Goal: Information Seeking & Learning: Learn about a topic

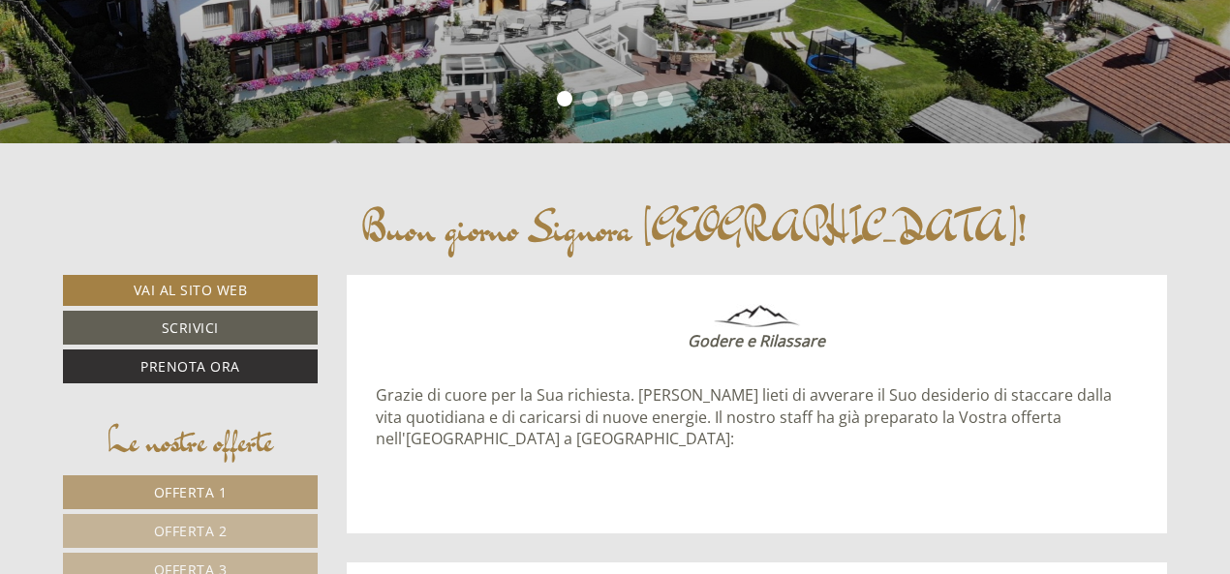
scroll to position [579, 0]
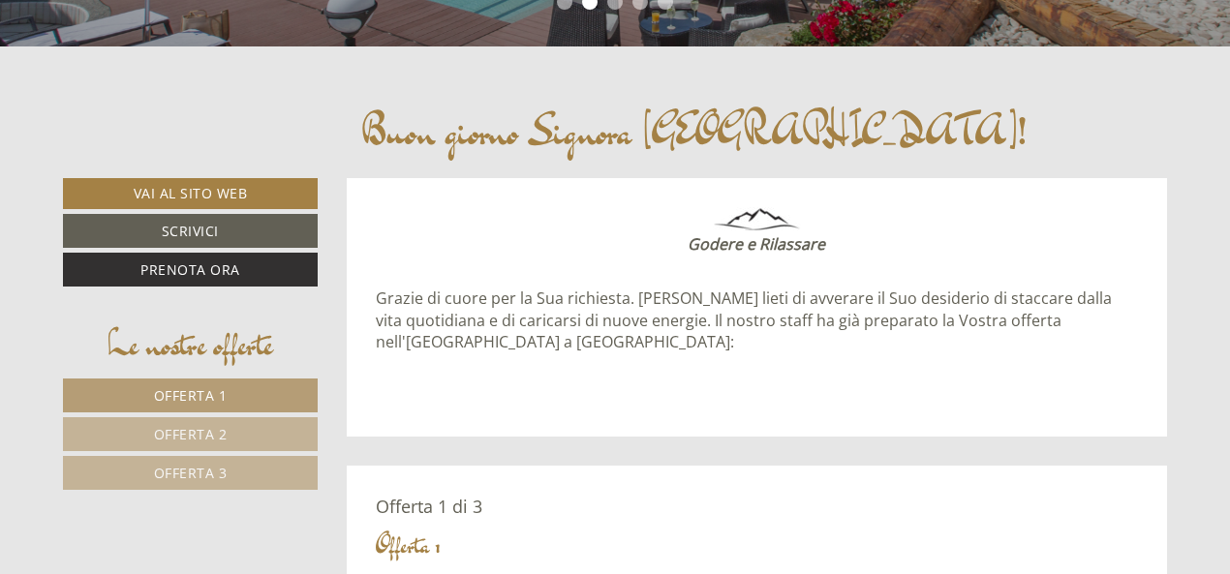
click at [167, 386] on span "Offerta 1" at bounding box center [191, 395] width 74 height 18
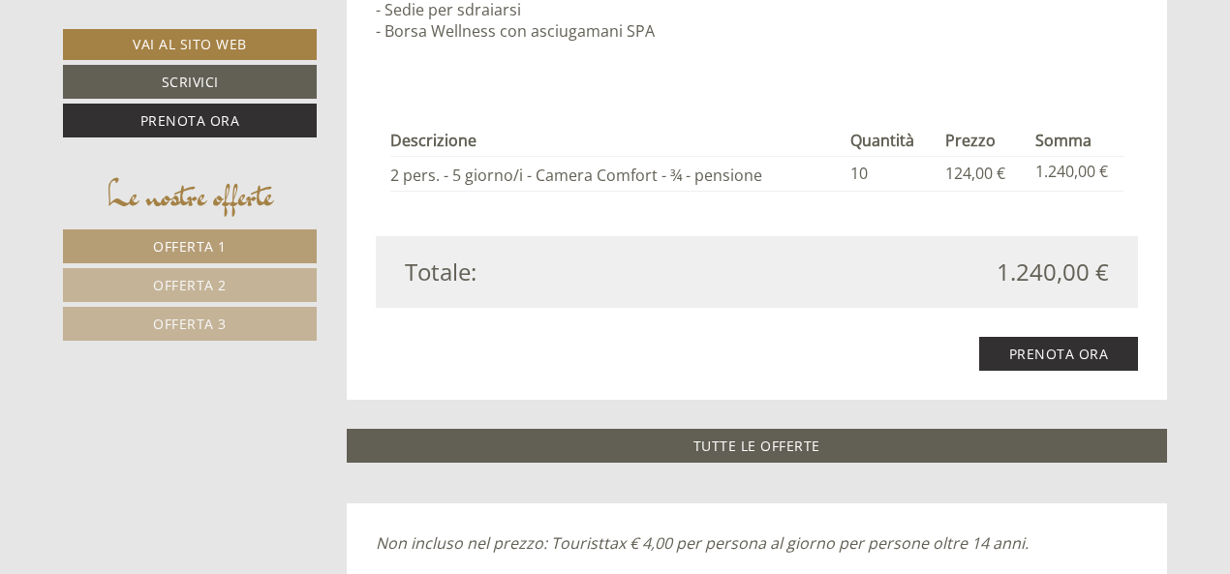
scroll to position [2013, 0]
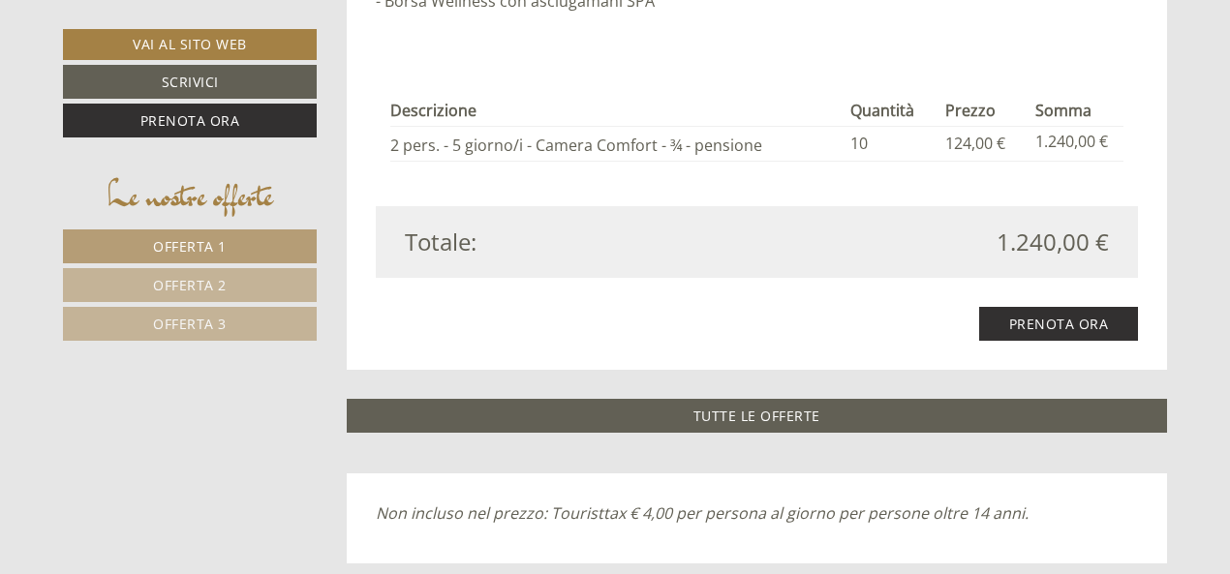
click at [173, 286] on span "Offerta 2" at bounding box center [190, 285] width 74 height 18
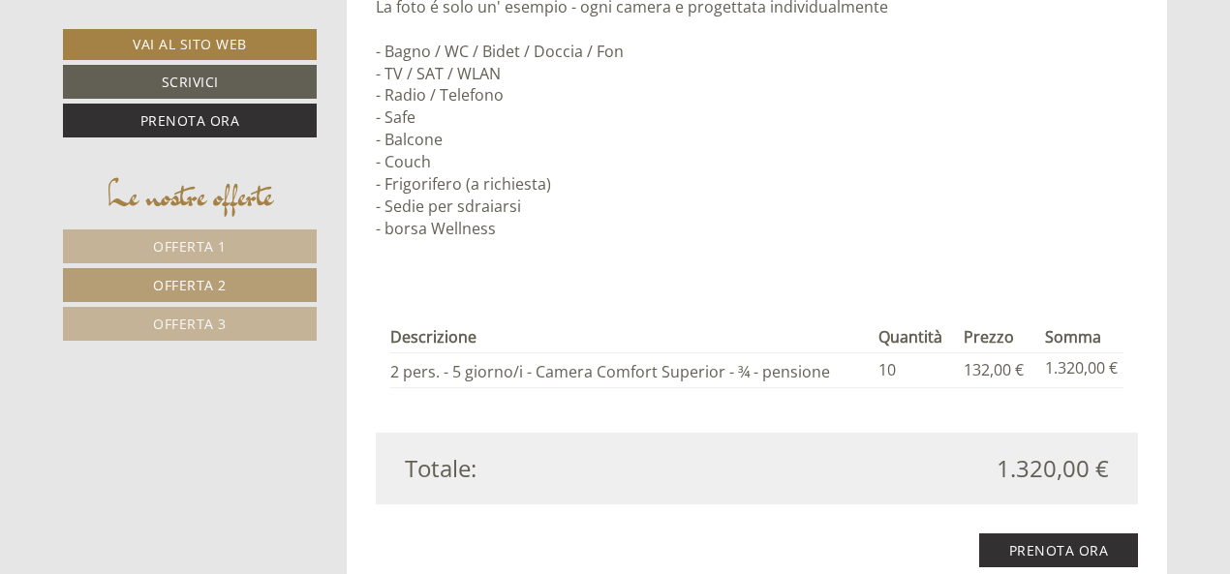
scroll to position [1819, 0]
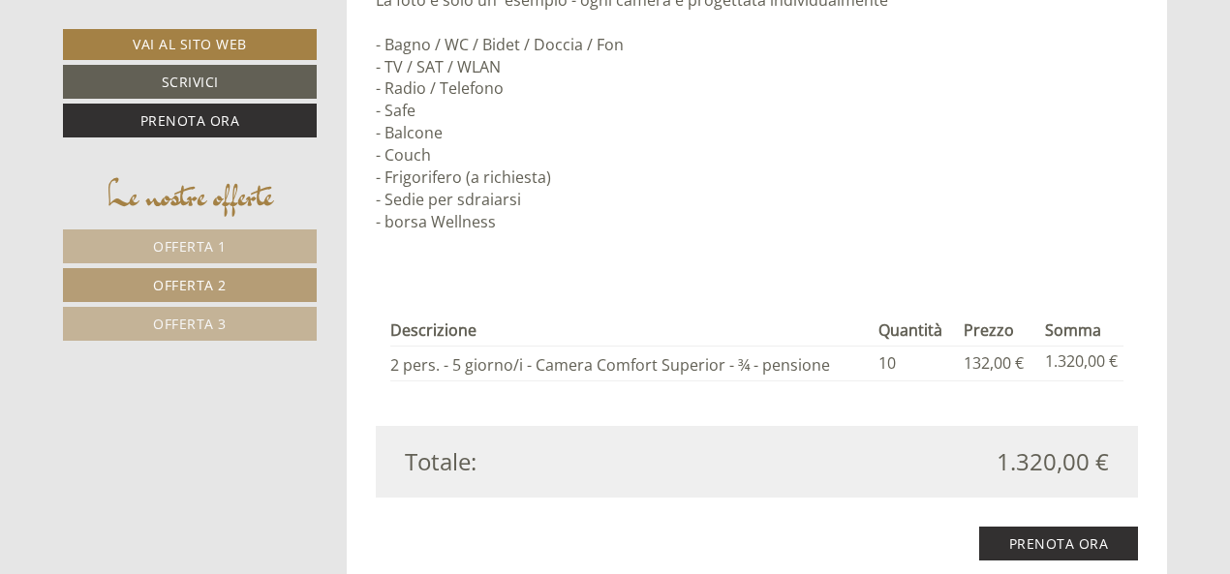
click at [207, 320] on span "Offerta 3" at bounding box center [190, 324] width 74 height 18
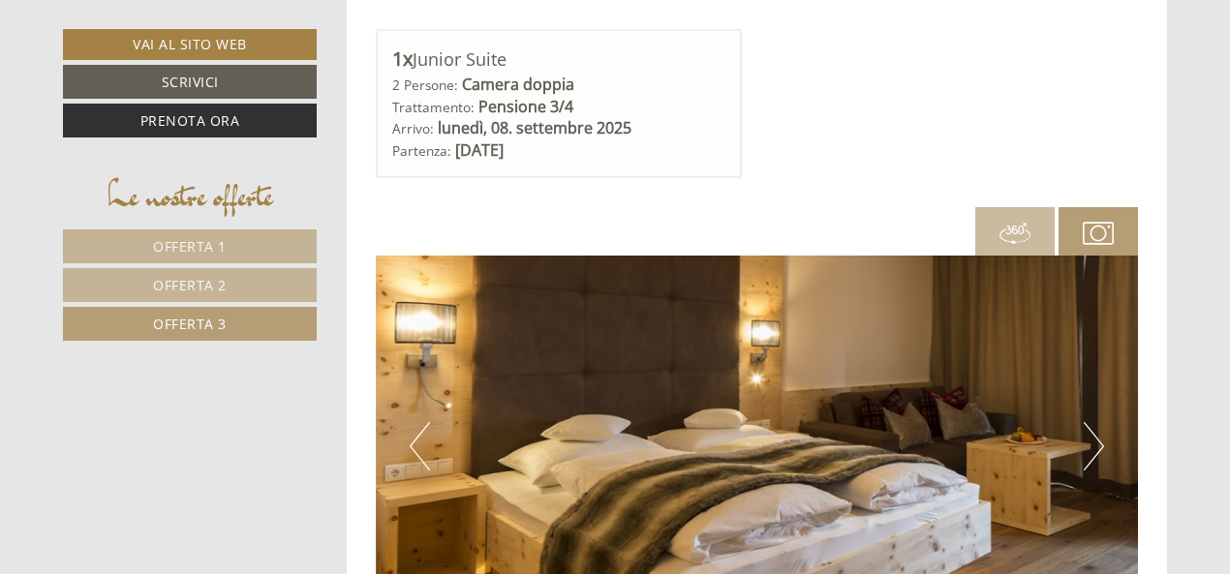
scroll to position [1045, 0]
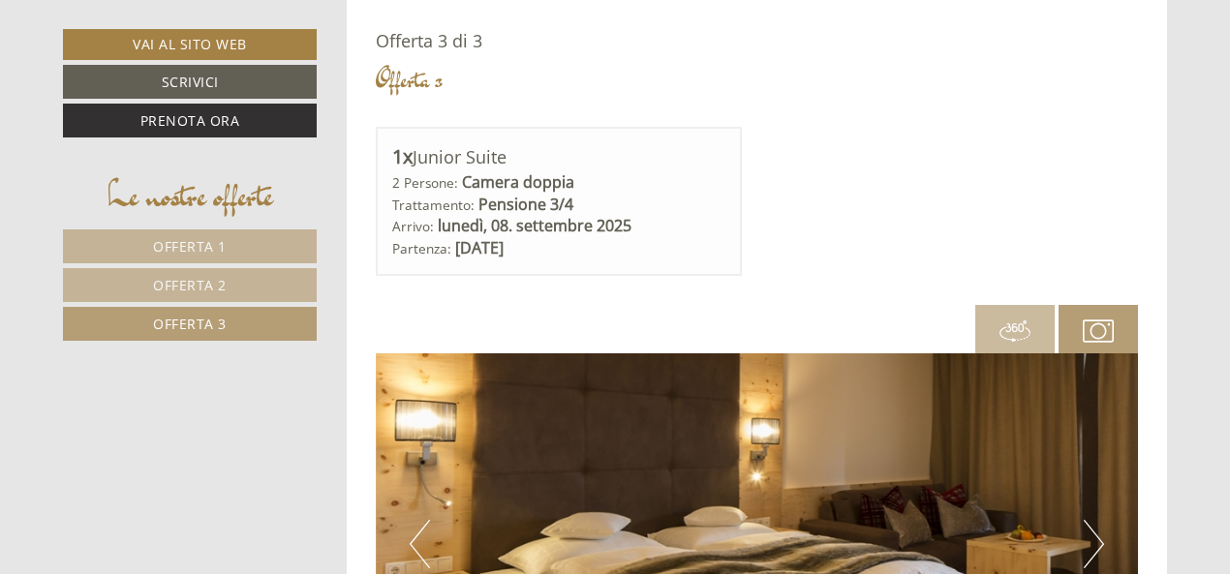
click at [1094, 336] on img at bounding box center [1097, 331] width 31 height 31
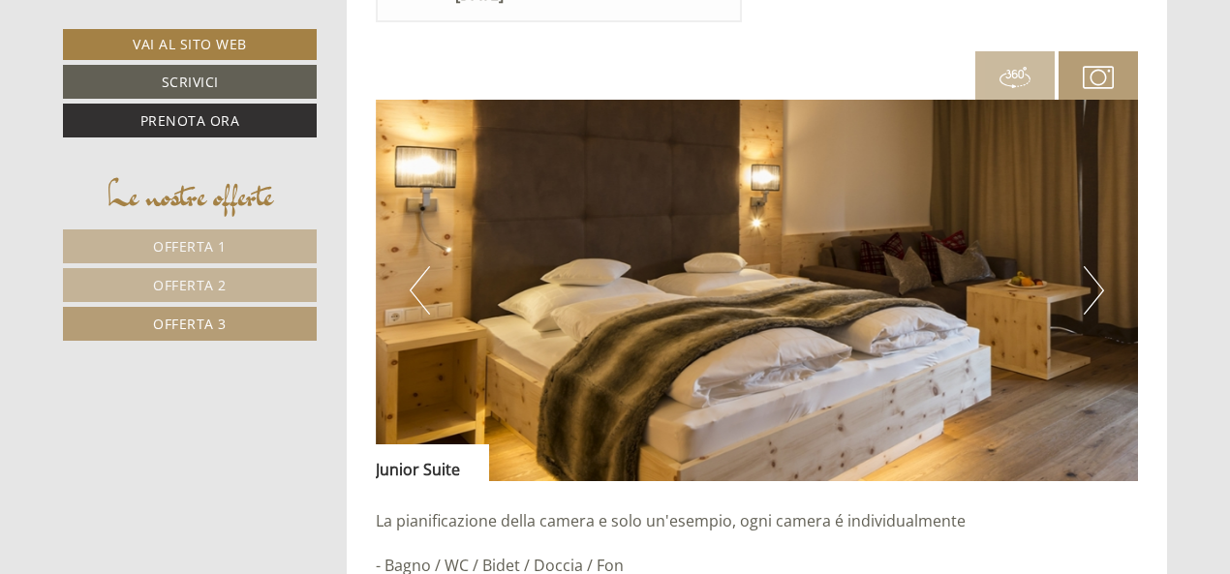
scroll to position [1335, 0]
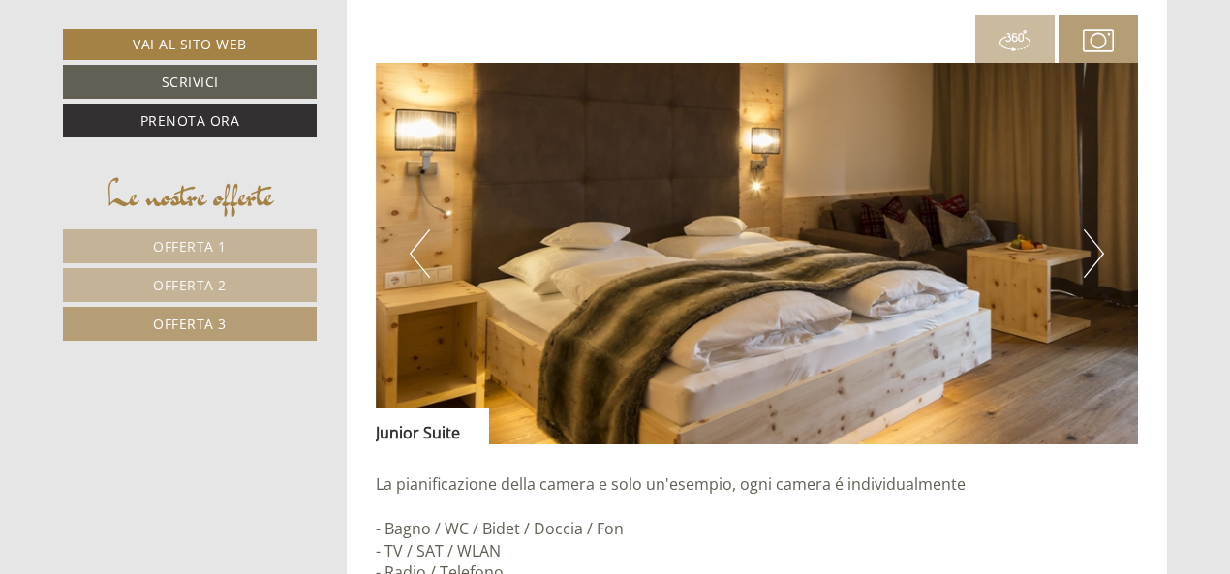
click at [1090, 41] on img at bounding box center [1097, 40] width 31 height 31
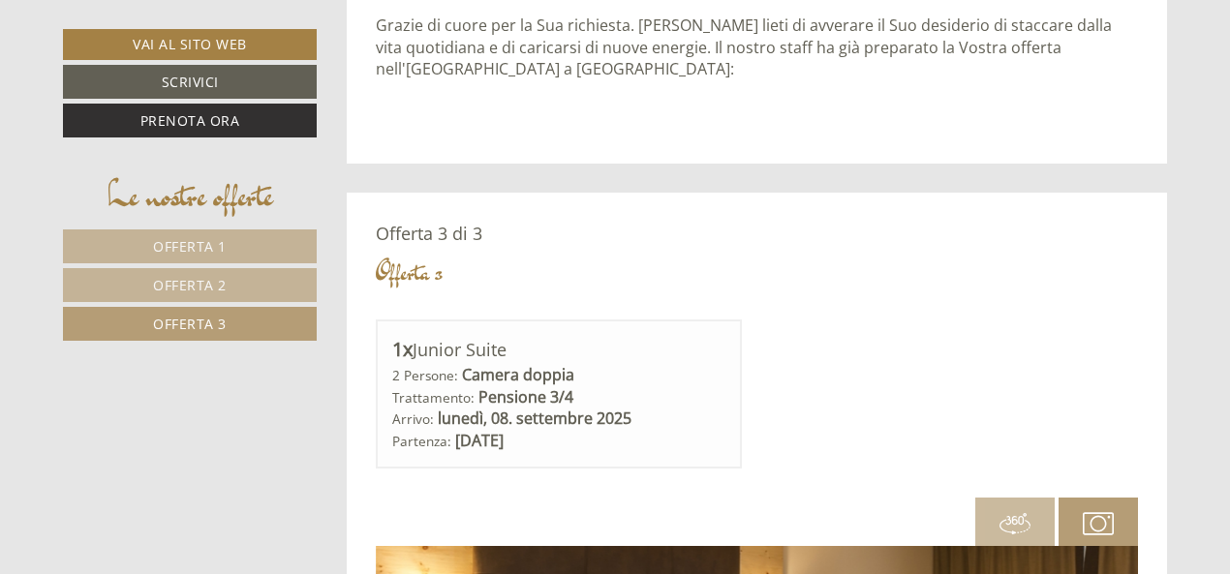
scroll to position [851, 0]
click at [213, 248] on span "Offerta 1" at bounding box center [190, 246] width 74 height 18
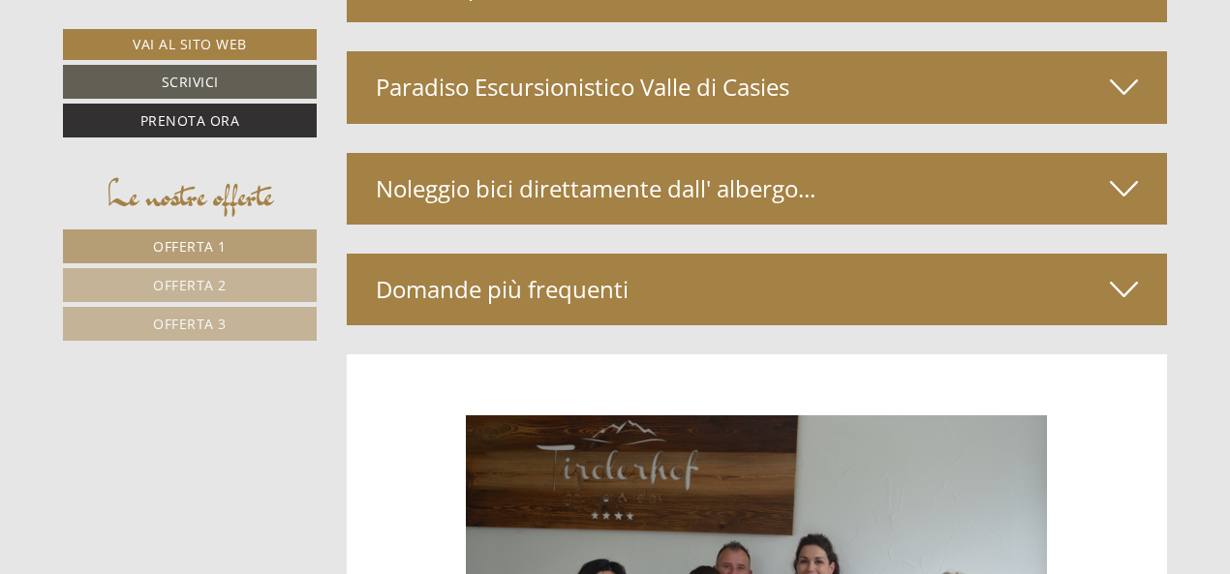
scroll to position [3872, 0]
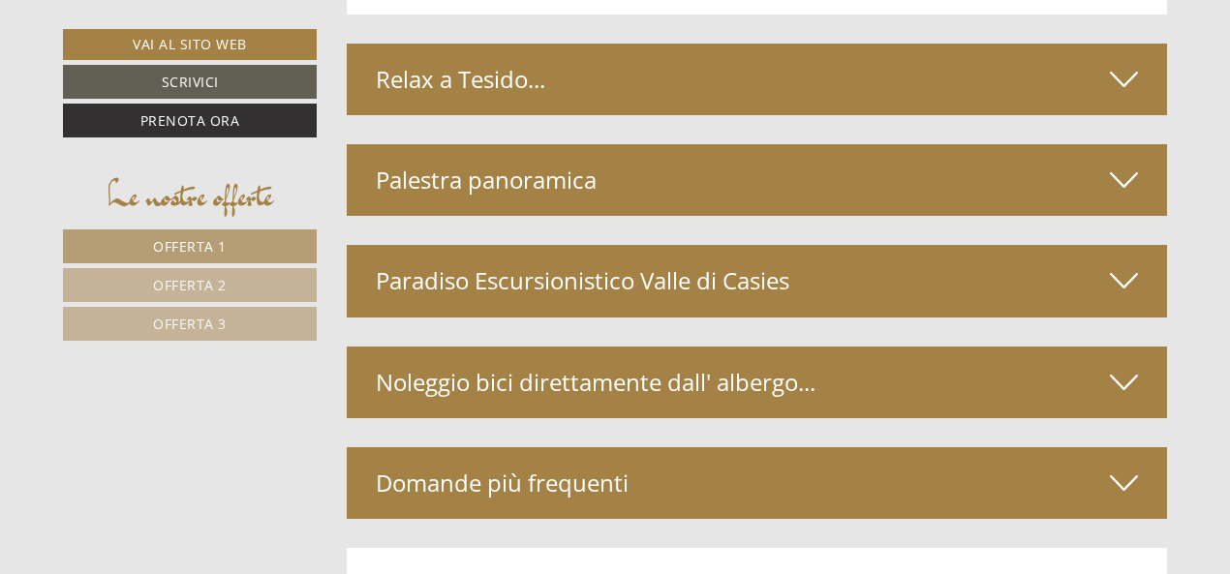
click at [1122, 84] on icon at bounding box center [1123, 79] width 28 height 33
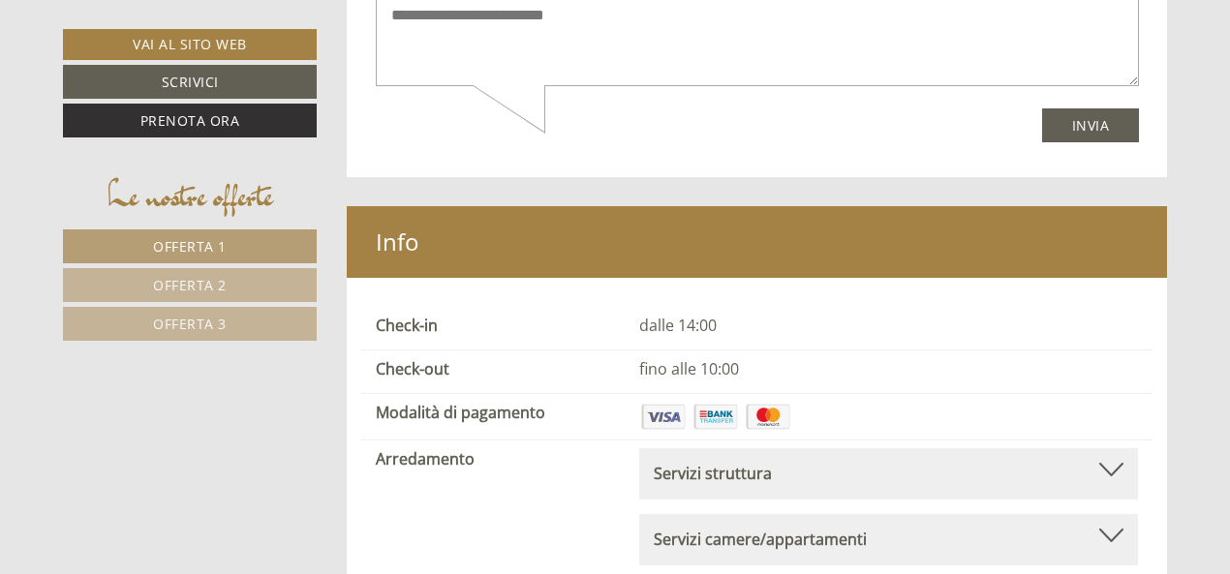
scroll to position [6486, 0]
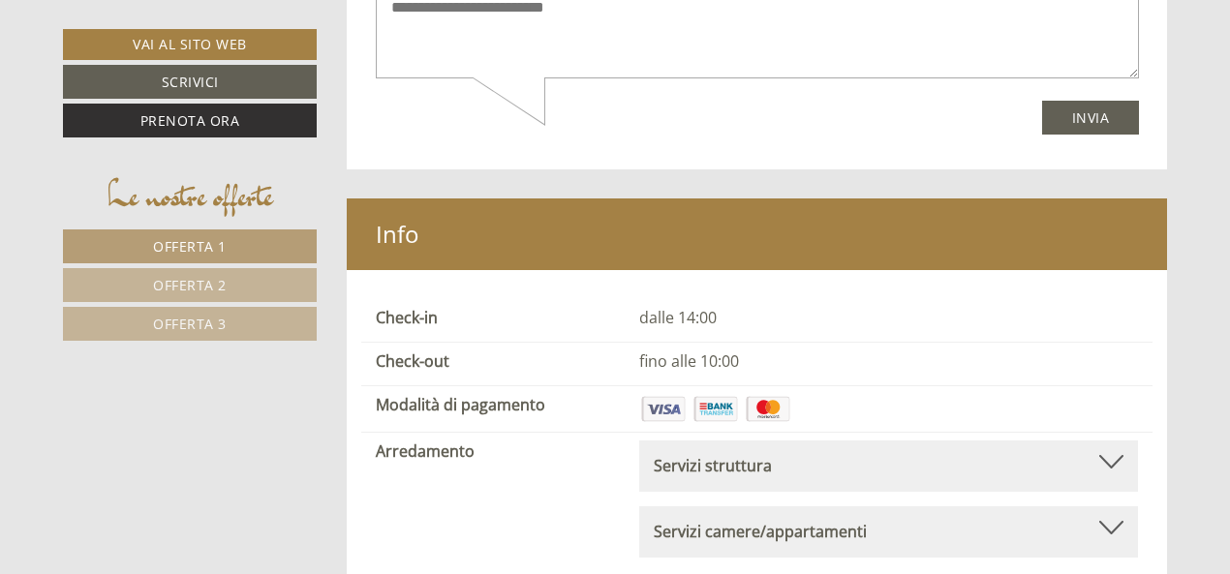
click at [1109, 455] on div at bounding box center [1111, 462] width 24 height 14
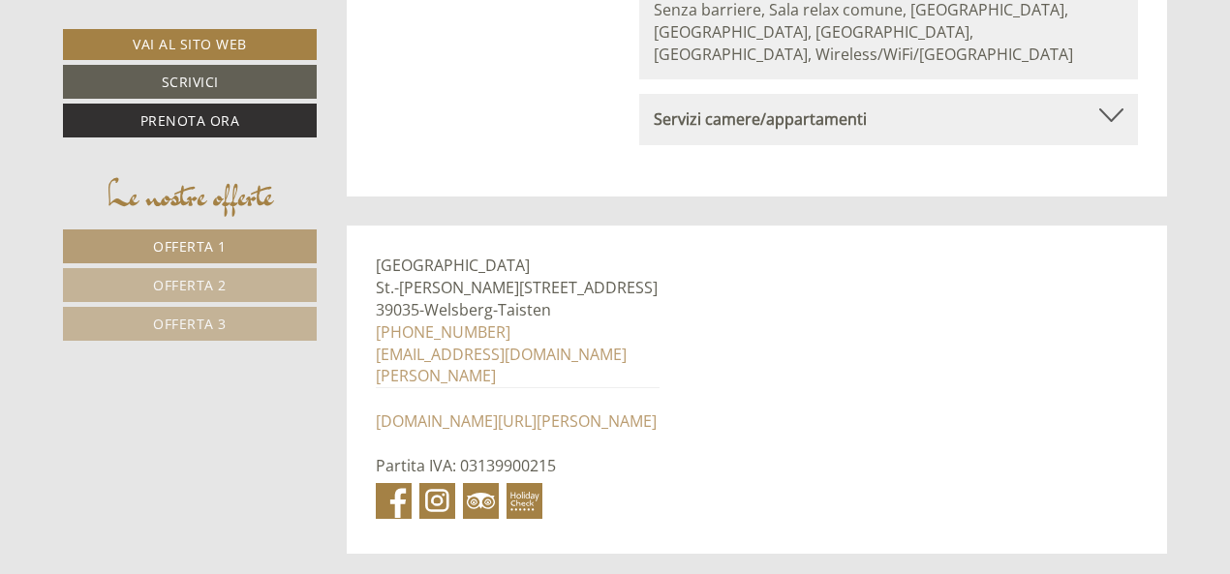
scroll to position [6970, 0]
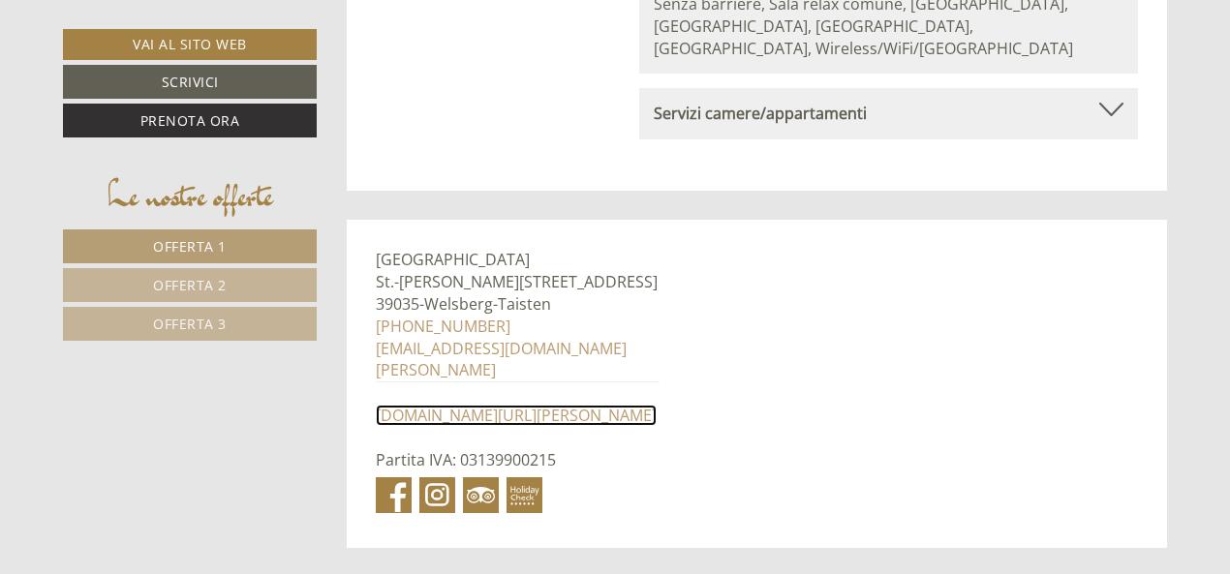
click at [457, 405] on link "[DOMAIN_NAME][URL][PERSON_NAME]" at bounding box center [516, 415] width 281 height 21
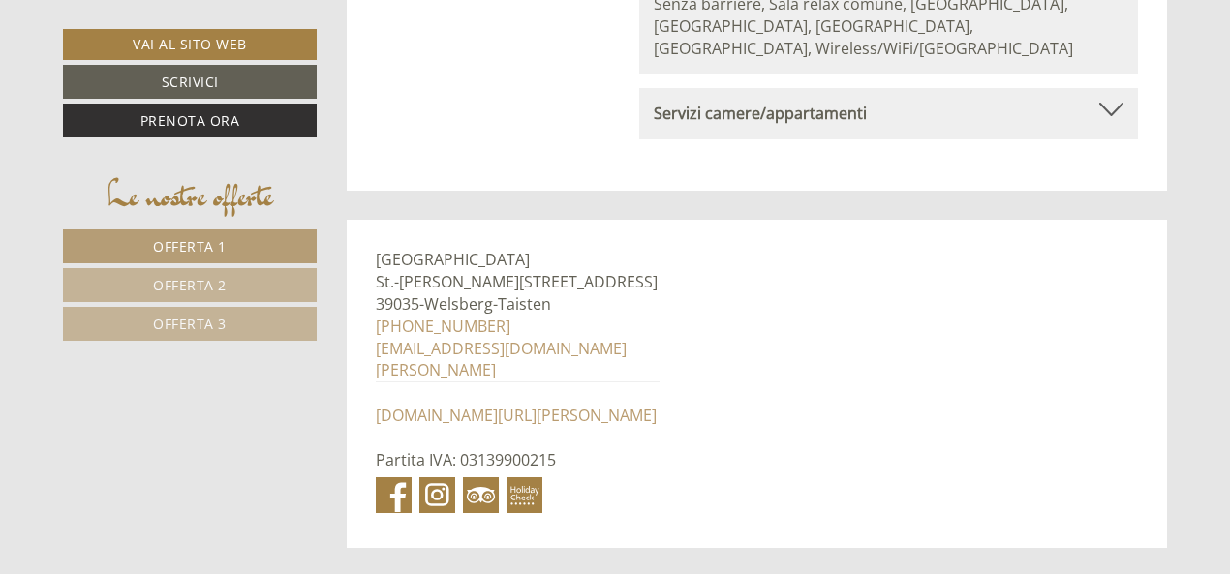
click at [197, 245] on span "Offerta 1" at bounding box center [190, 246] width 74 height 18
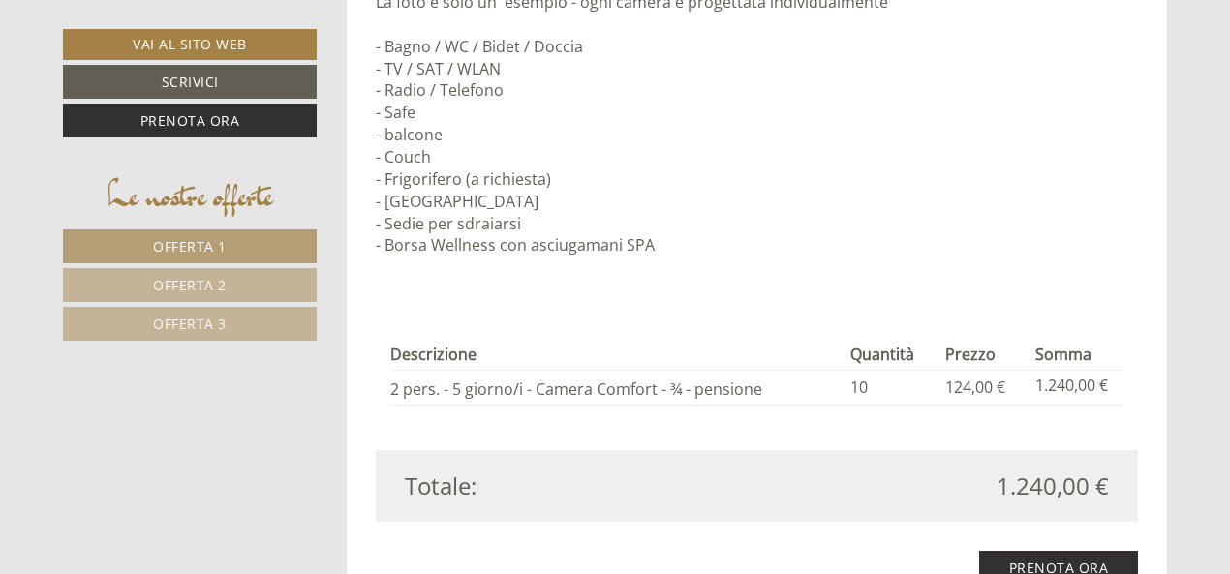
scroll to position [1819, 0]
